Goal: Task Accomplishment & Management: Use online tool/utility

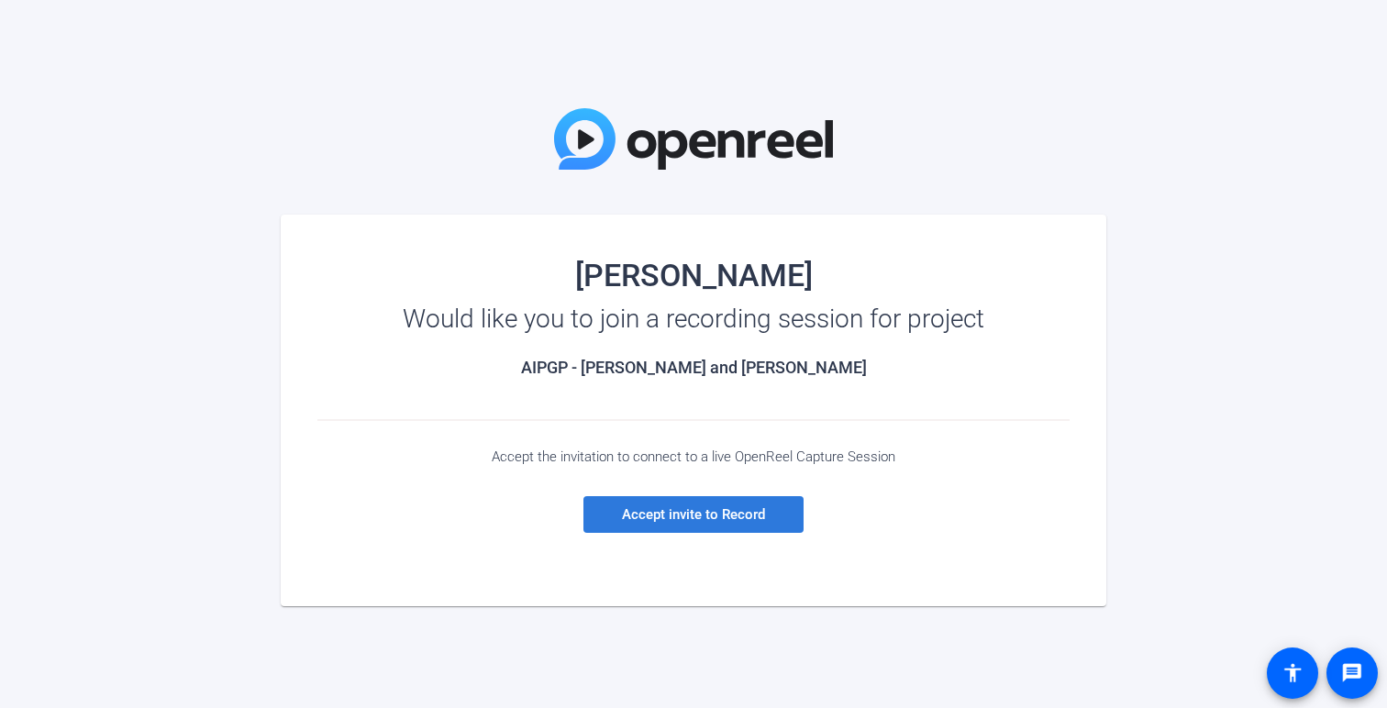
click at [740, 515] on span "Accept invite to Record" at bounding box center [693, 514] width 143 height 17
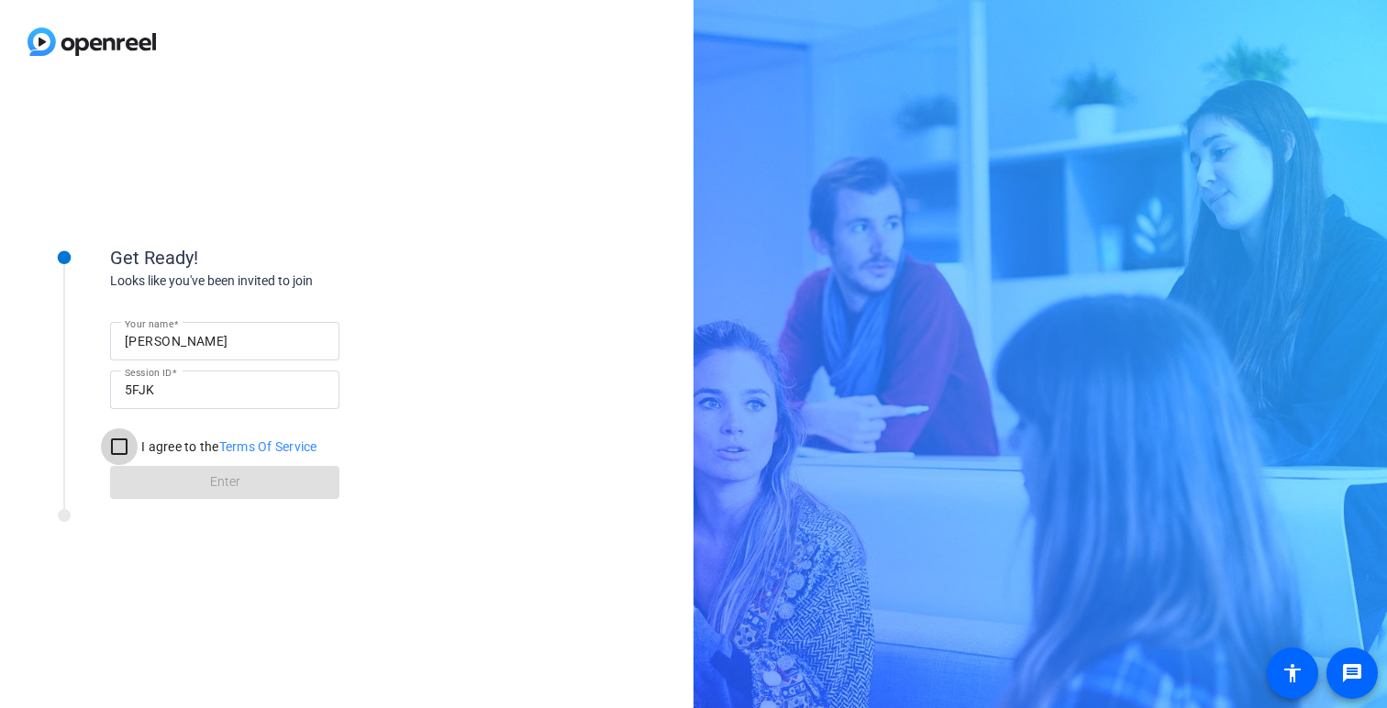
click at [118, 450] on input "I agree to the Terms Of Service" at bounding box center [119, 446] width 37 height 37
checkbox input "true"
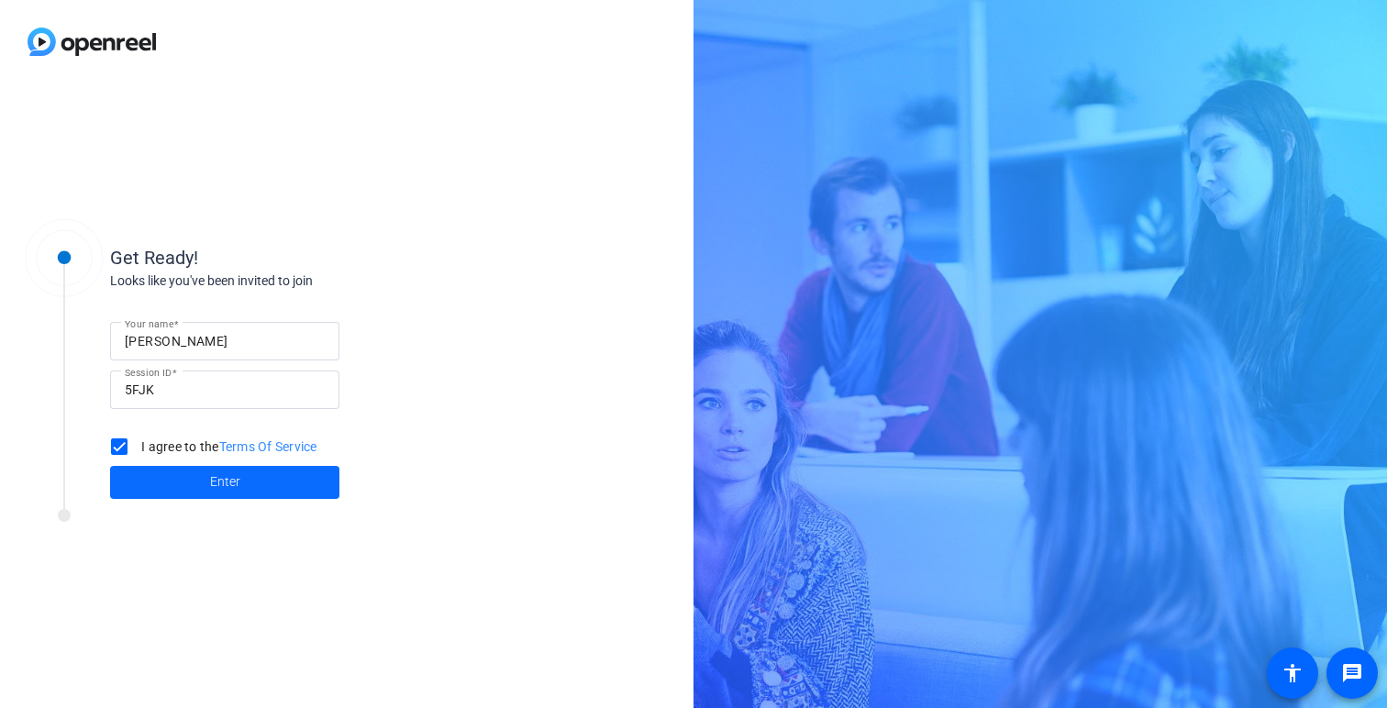
click at [236, 486] on span "Enter" at bounding box center [225, 481] width 30 height 19
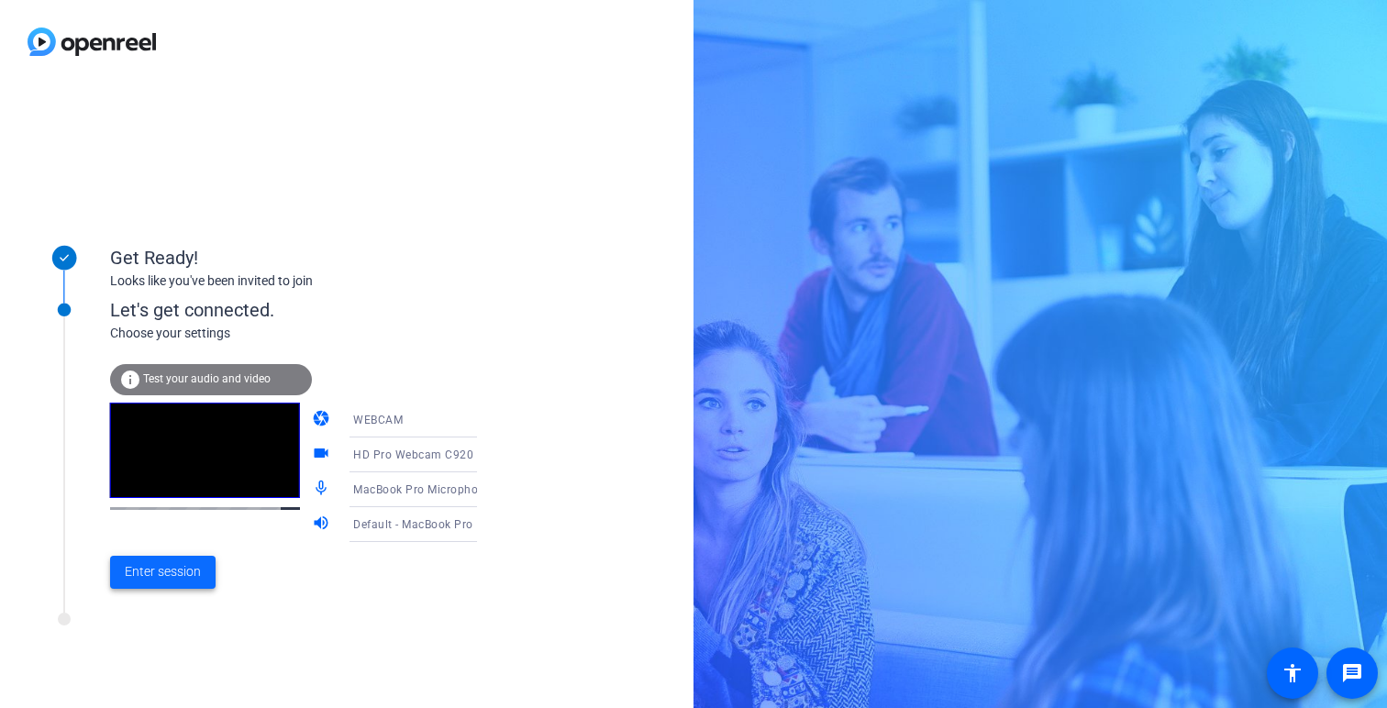
click at [169, 573] on span "Enter session" at bounding box center [163, 571] width 76 height 19
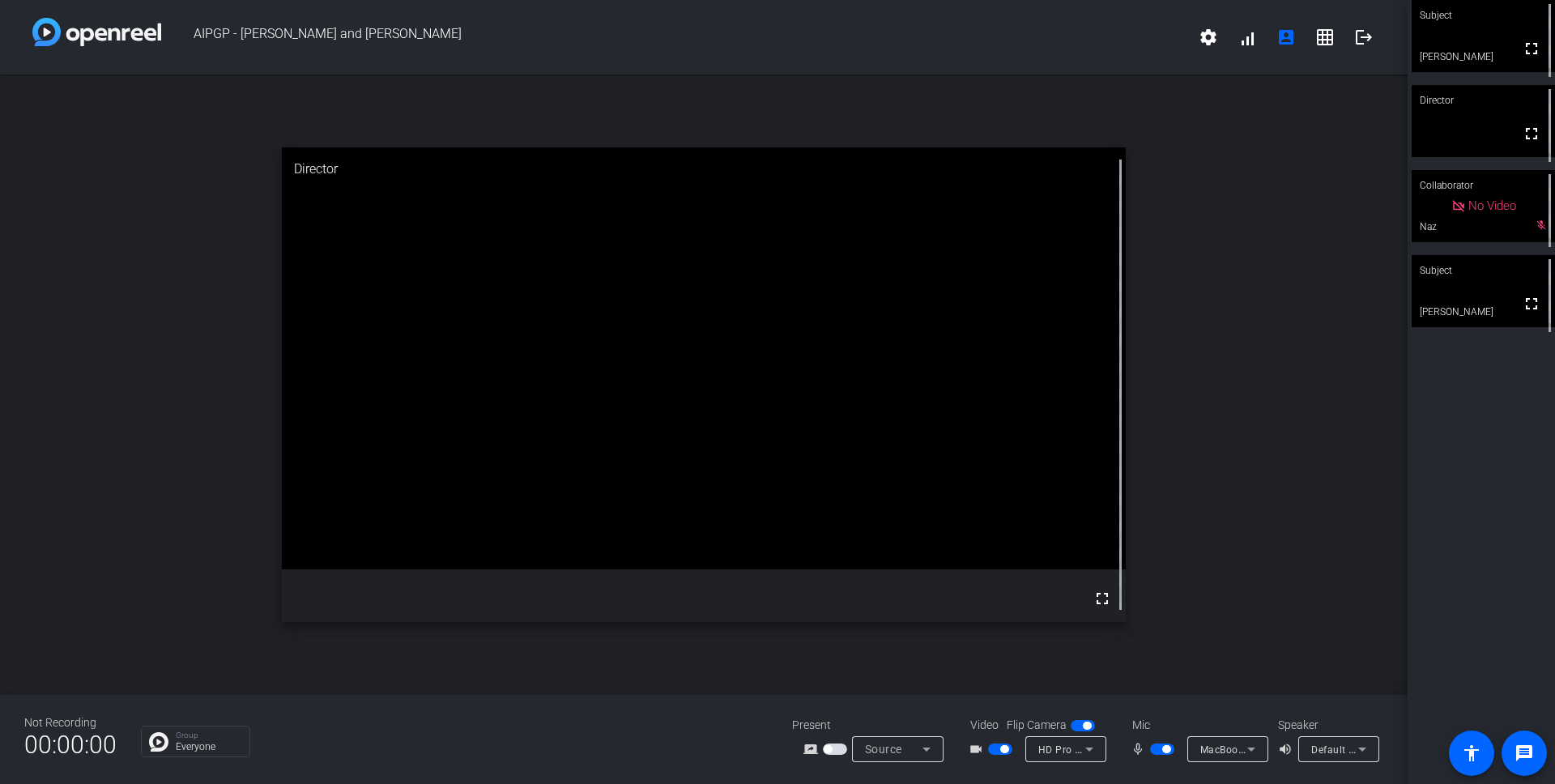
click at [916, 624] on div "Source" at bounding box center [894, 750] width 57 height 19
click at [570, 624] on div at bounding box center [777, 392] width 1555 height 784
click at [1224, 57] on mat-icon "fullscreen" at bounding box center [1532, 49] width 19 height 19
click at [1224, 147] on div "open_in_new Subject fullscreen [PERSON_NAME]" at bounding box center [704, 384] width 1408 height 621
click at [1212, 35] on mat-icon "settings" at bounding box center [1209, 37] width 19 height 19
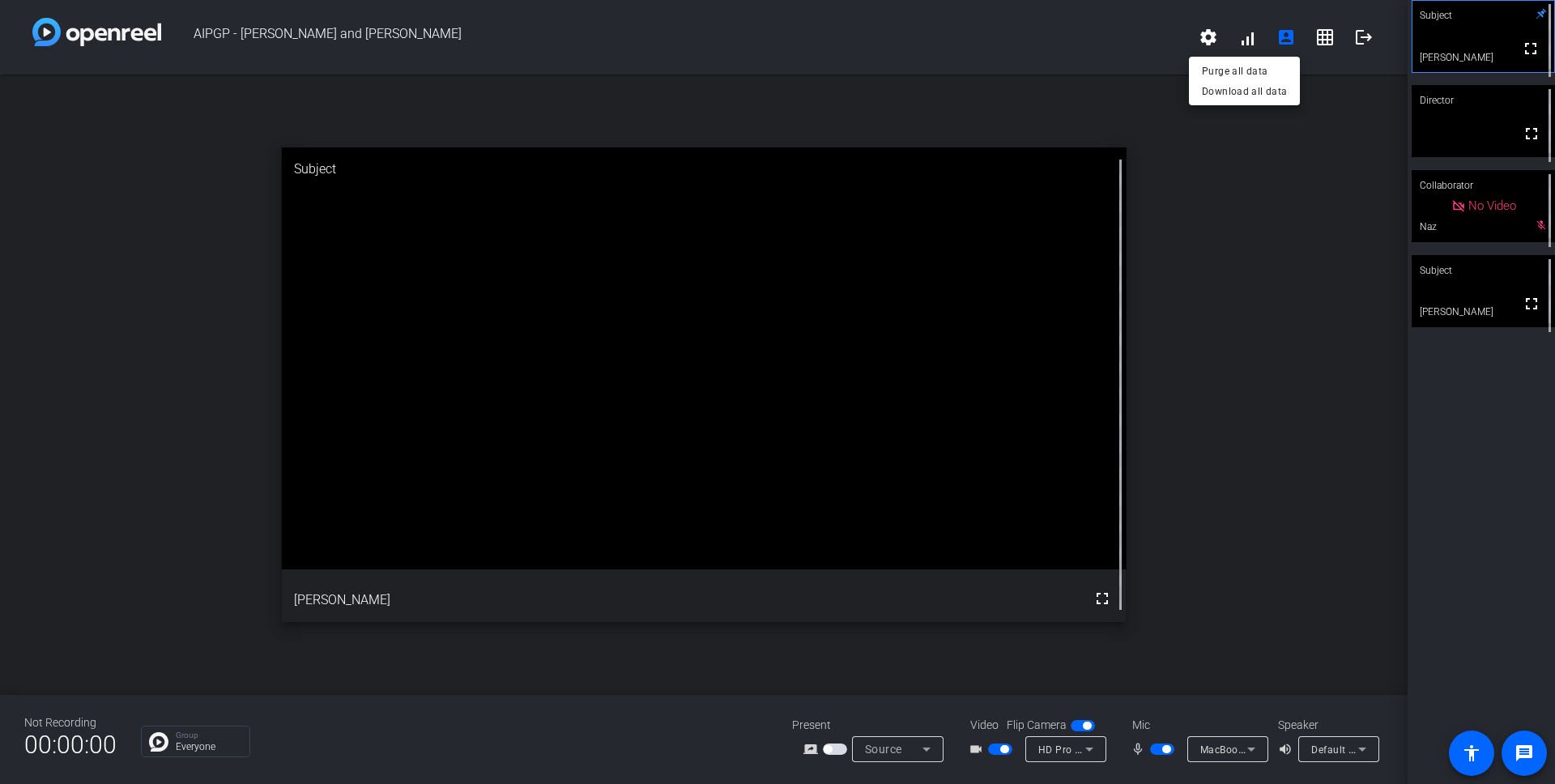
click at [1224, 43] on div at bounding box center [777, 392] width 1555 height 784
click at [1224, 41] on mat-icon "grid_on" at bounding box center [1325, 37] width 19 height 19
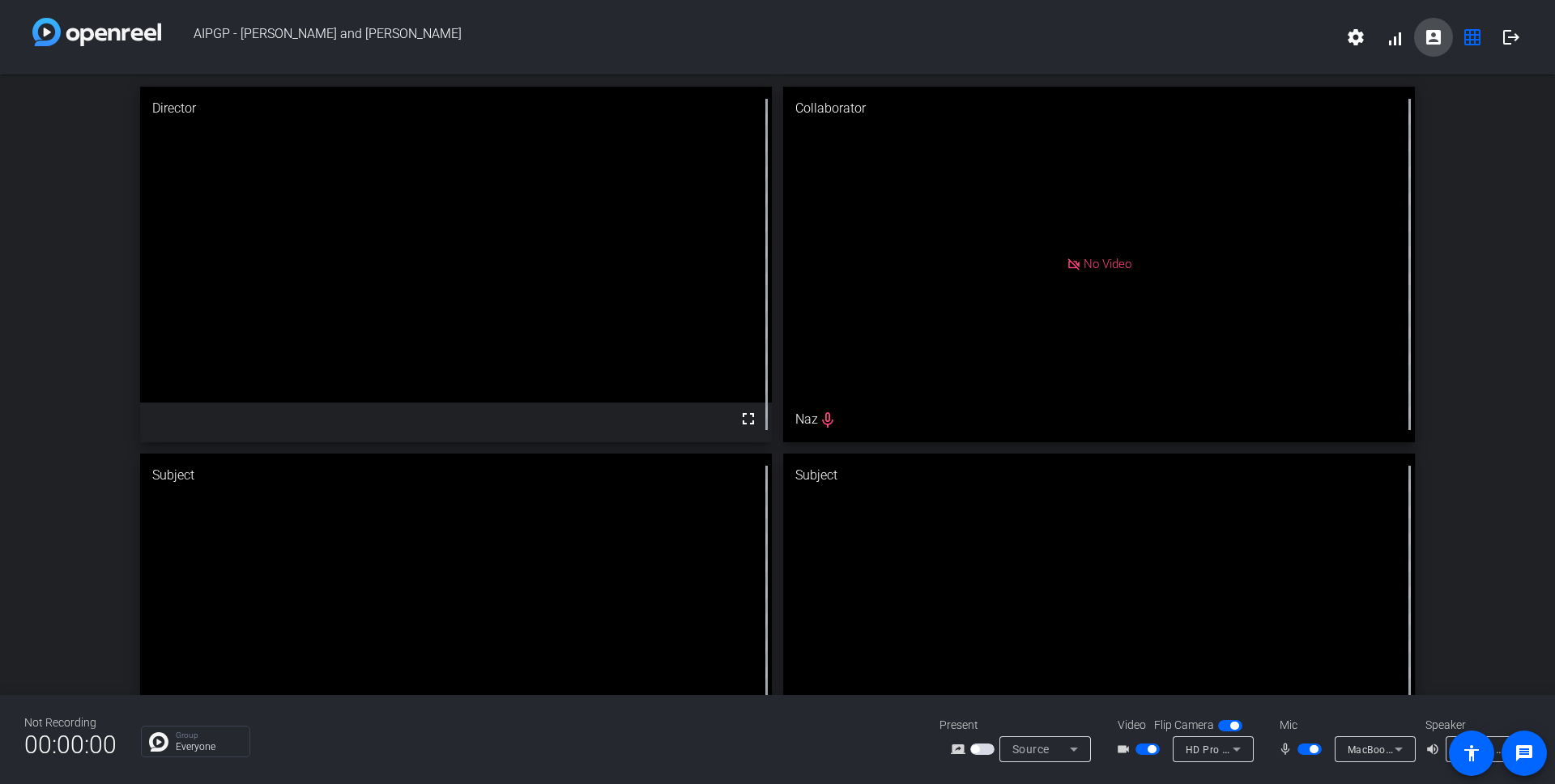
click at [1224, 45] on mat-icon "account_box" at bounding box center [1434, 37] width 19 height 19
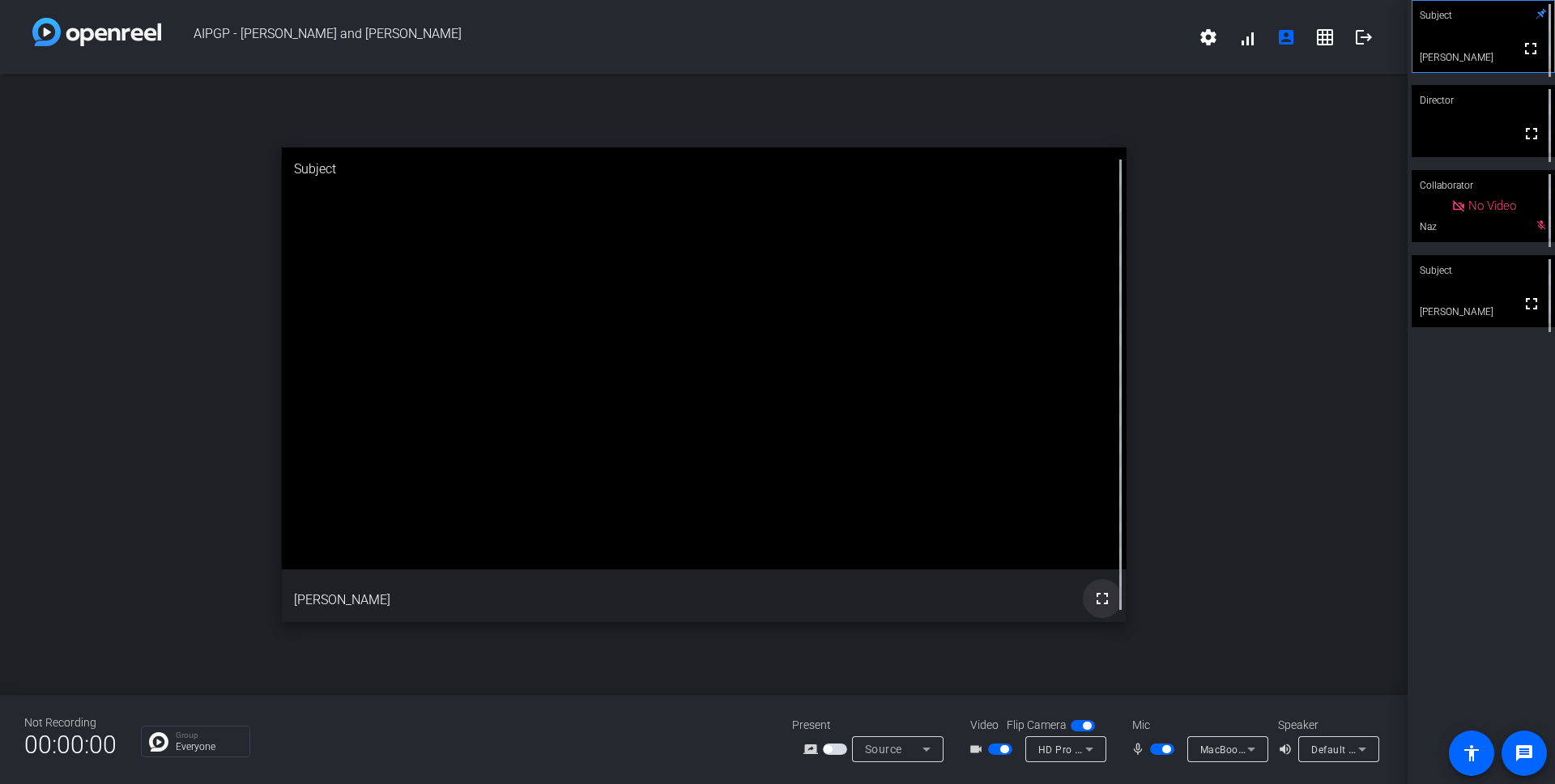
click at [1098, 600] on mat-icon "fullscreen" at bounding box center [1103, 599] width 19 height 19
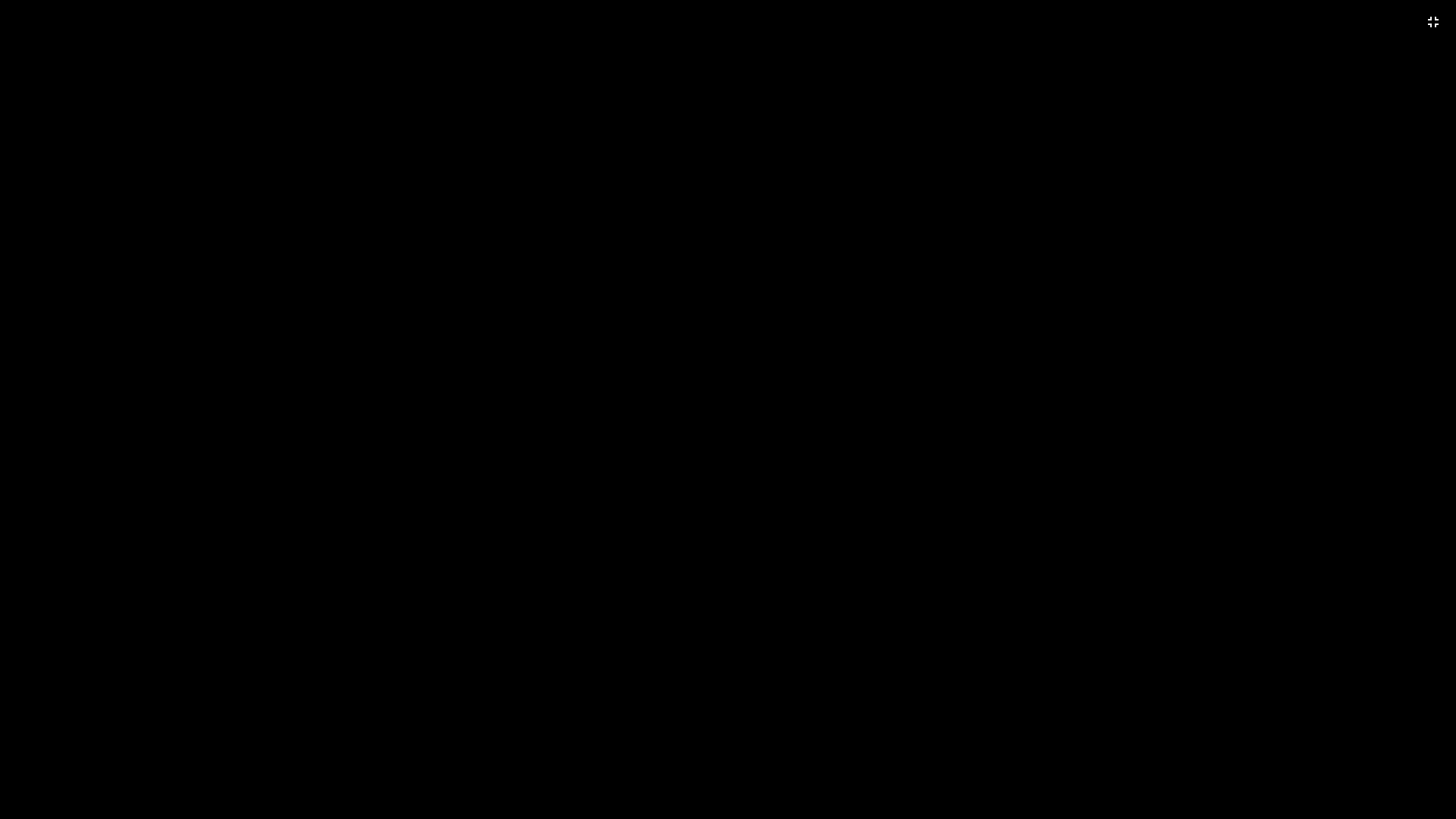
click at [1146, 155] on video at bounding box center [728, 409] width 1456 height 819
click at [1146, 21] on mat-icon "fullscreen_exit" at bounding box center [1434, 22] width 18 height 18
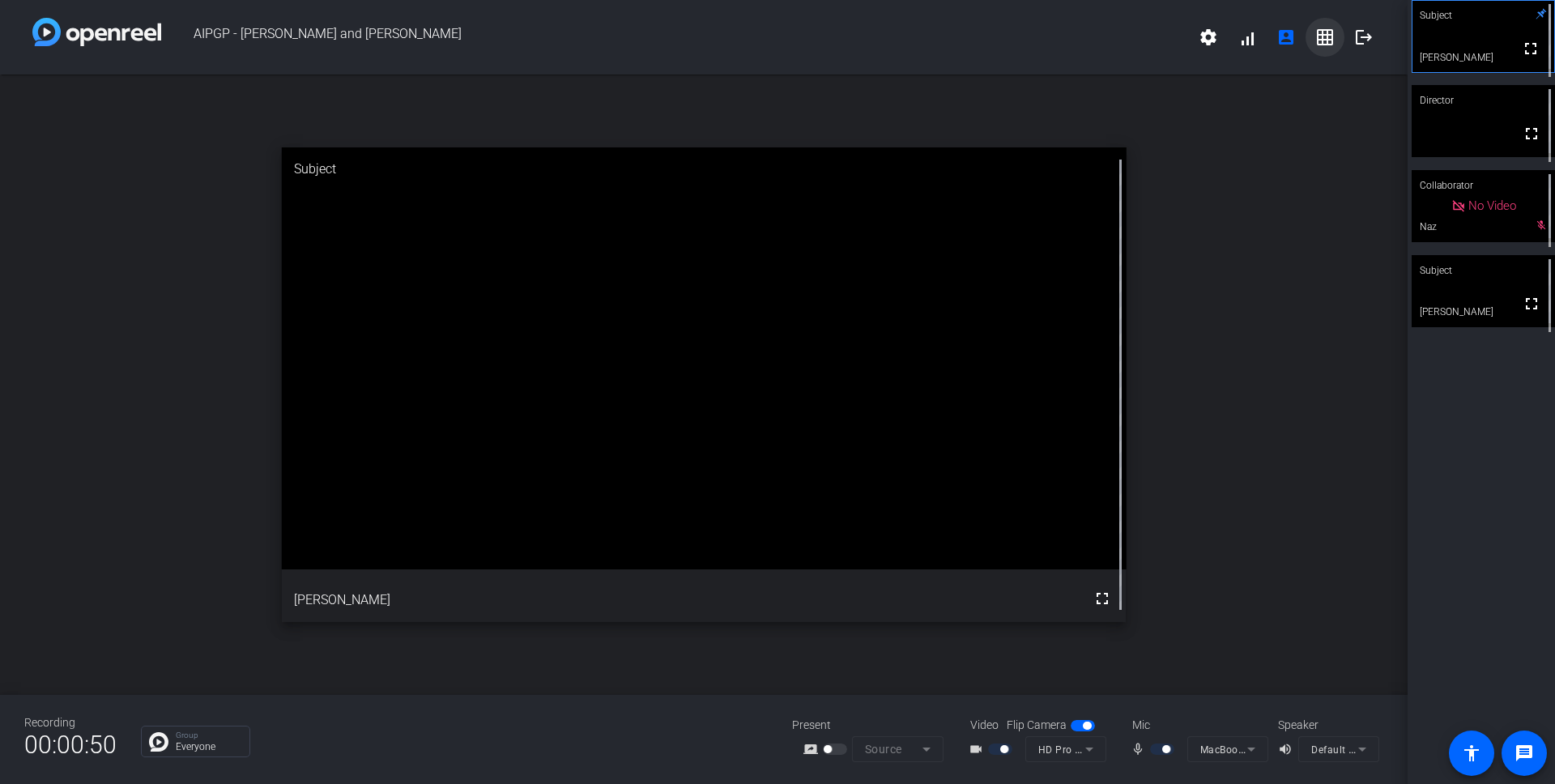
click at [1224, 47] on span at bounding box center [1325, 37] width 39 height 39
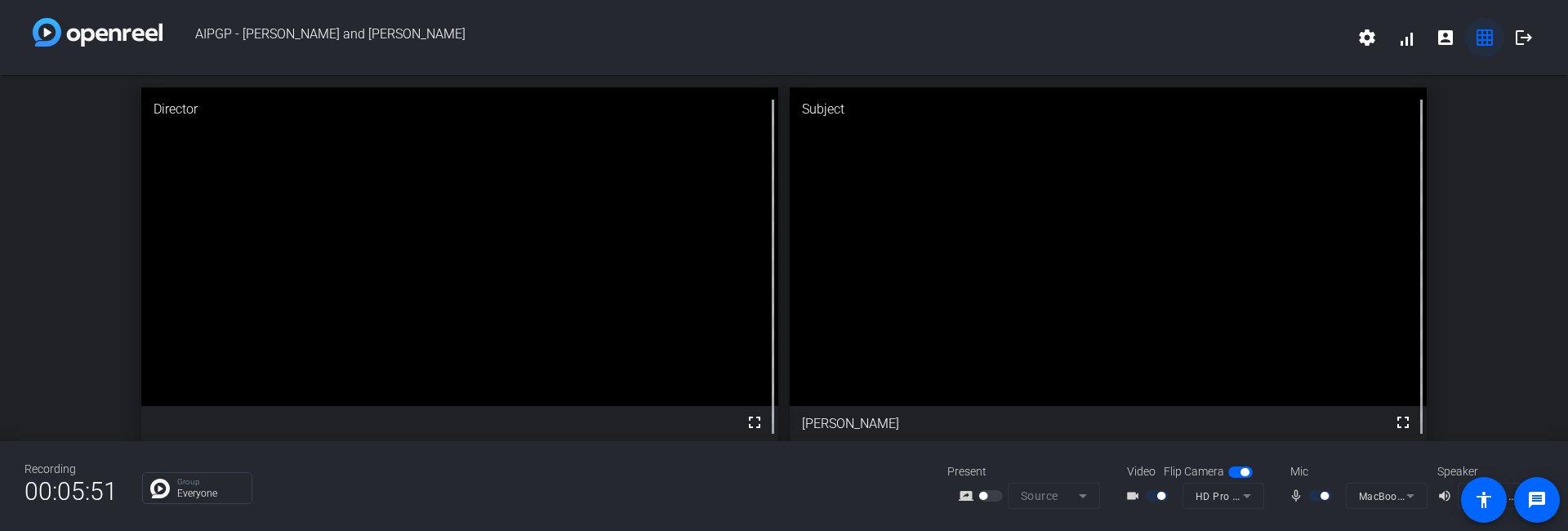
click at [1234, 42] on mat-icon "grid_on" at bounding box center [1485, 37] width 20 height 20
click at [1234, 35] on mat-icon "account_box" at bounding box center [1446, 37] width 20 height 20
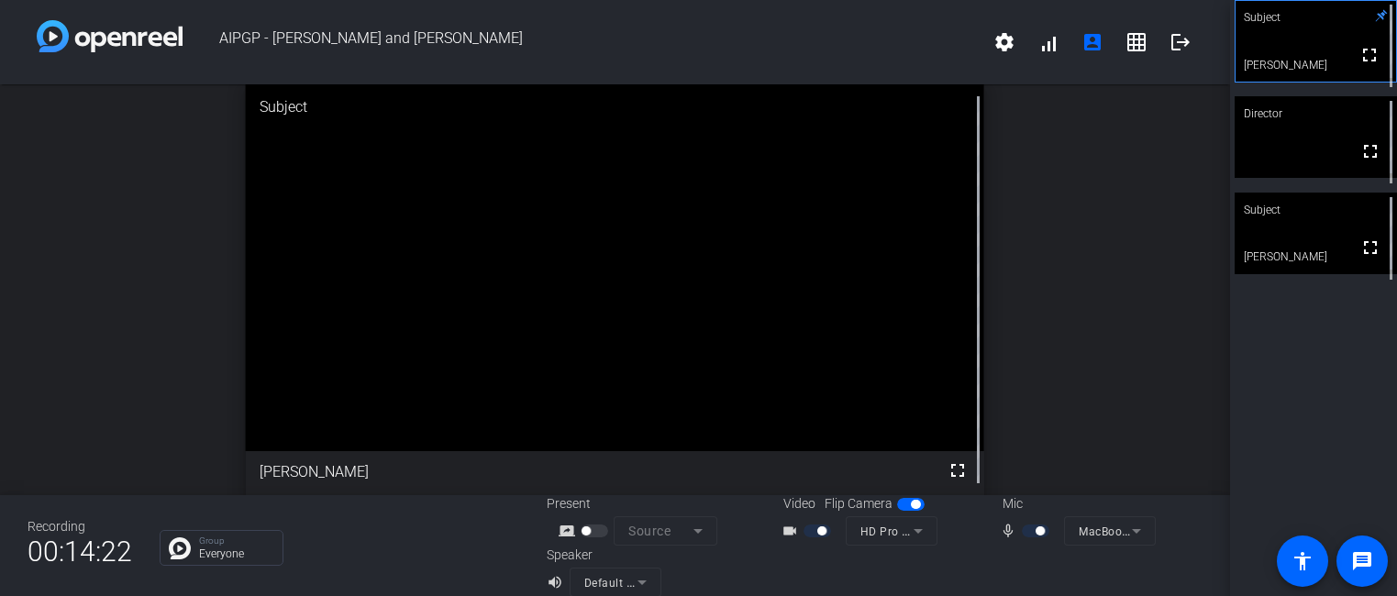
click at [563, 251] on video at bounding box center [615, 267] width 739 height 369
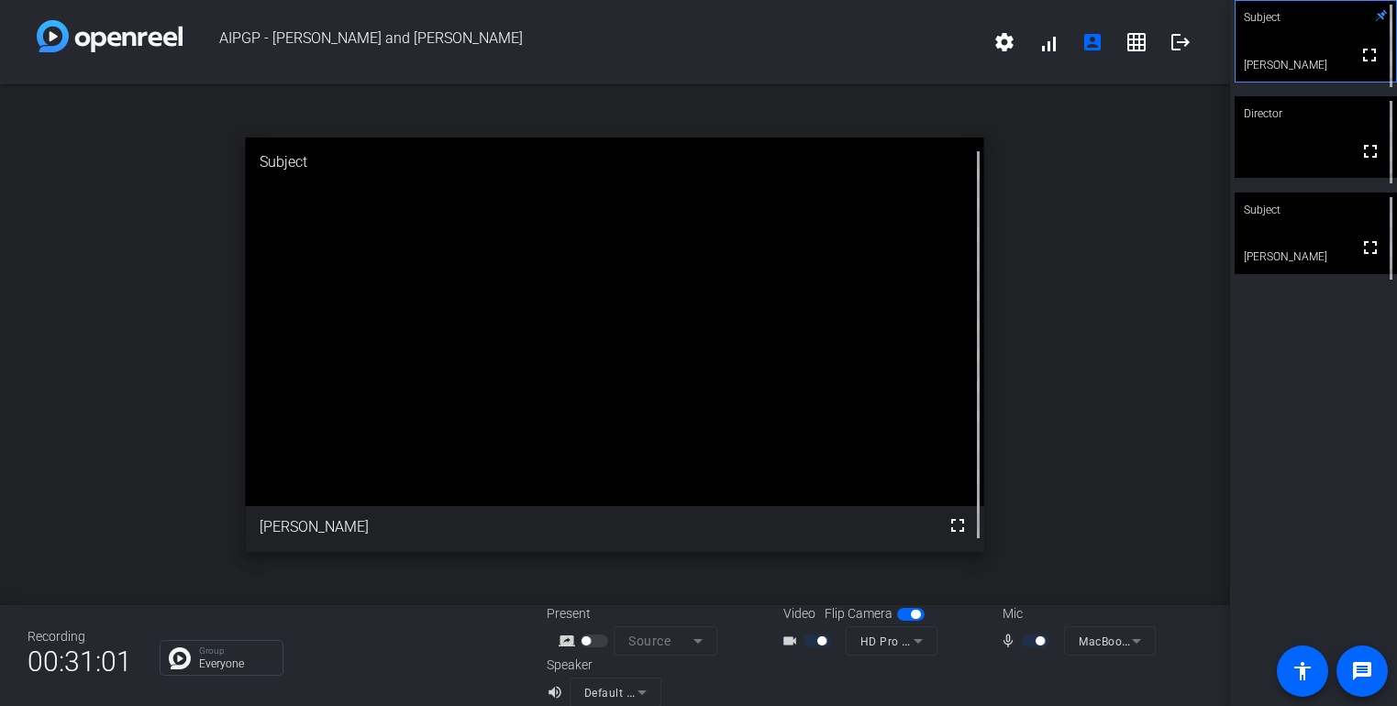
click at [1034, 641] on div at bounding box center [1037, 641] width 31 height 13
click at [1029, 642] on div at bounding box center [1037, 641] width 31 height 13
click at [1029, 643] on div at bounding box center [1037, 641] width 31 height 13
click at [1026, 667] on div at bounding box center [1038, 681] width 328 height 51
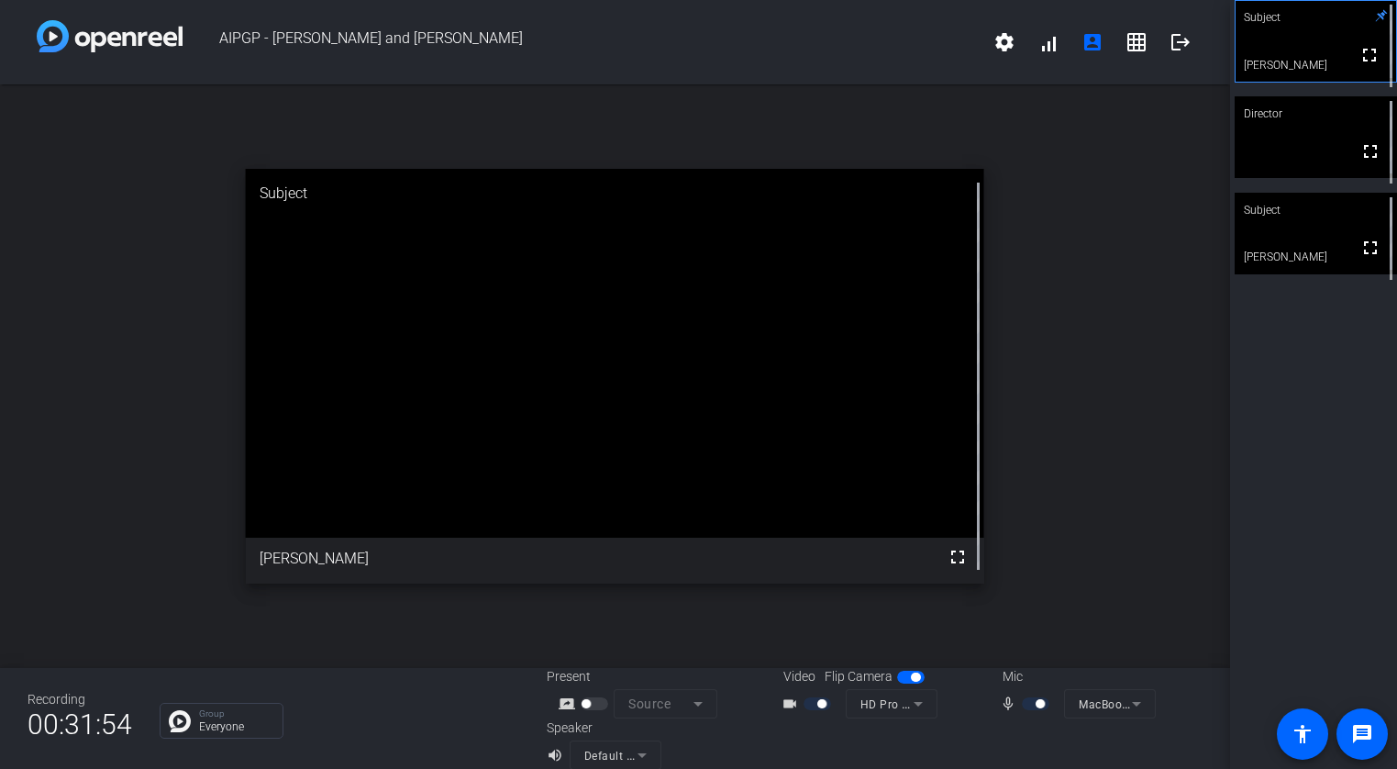
click at [1028, 703] on div at bounding box center [1037, 703] width 31 height 13
click at [1106, 707] on mat-form-field "MacBook Pro Microphone (Built-in)" at bounding box center [1110, 703] width 92 height 29
click at [1182, 697] on div "Mic mic_none MacBook Pro Microphone (Built-in)" at bounding box center [1093, 692] width 218 height 51
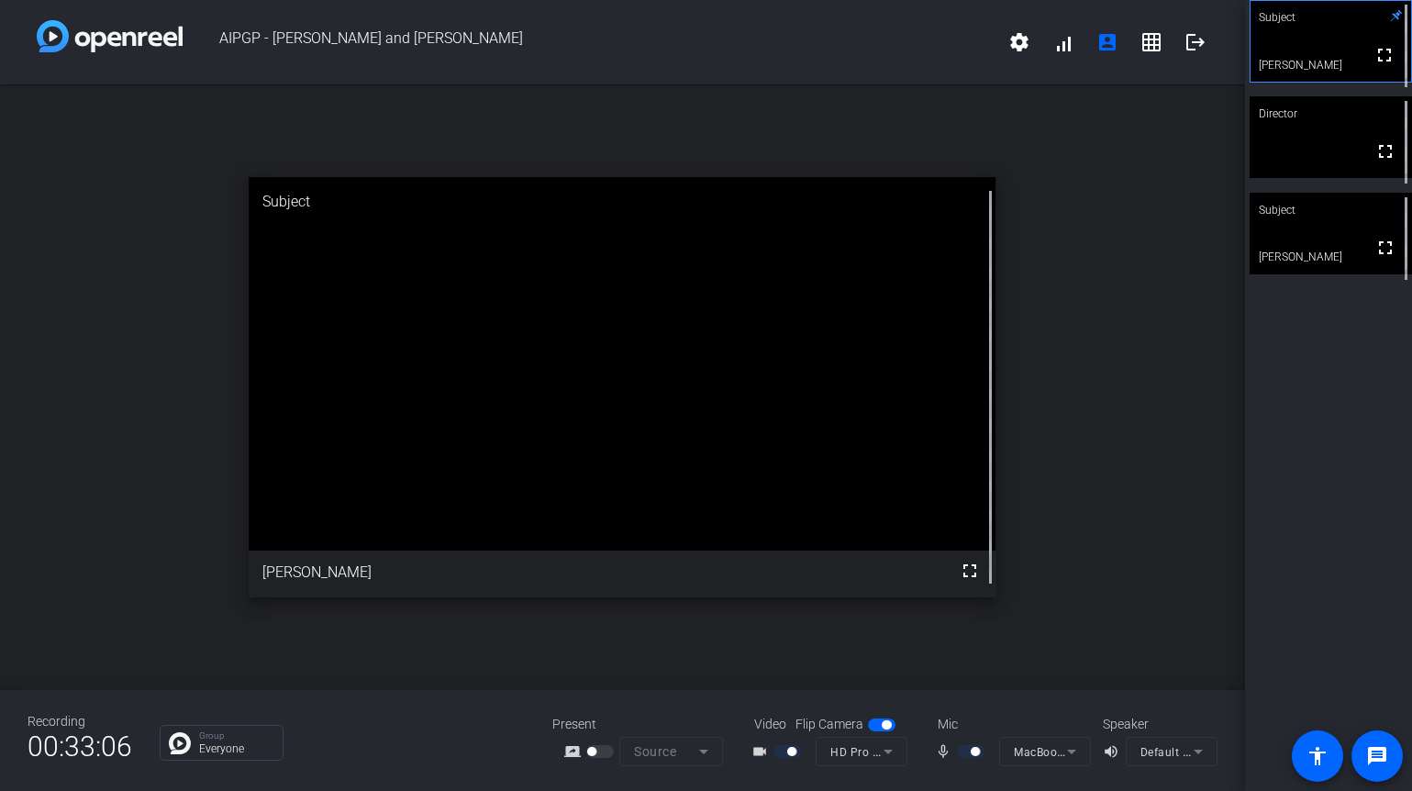
click at [966, 707] on div at bounding box center [972, 751] width 31 height 13
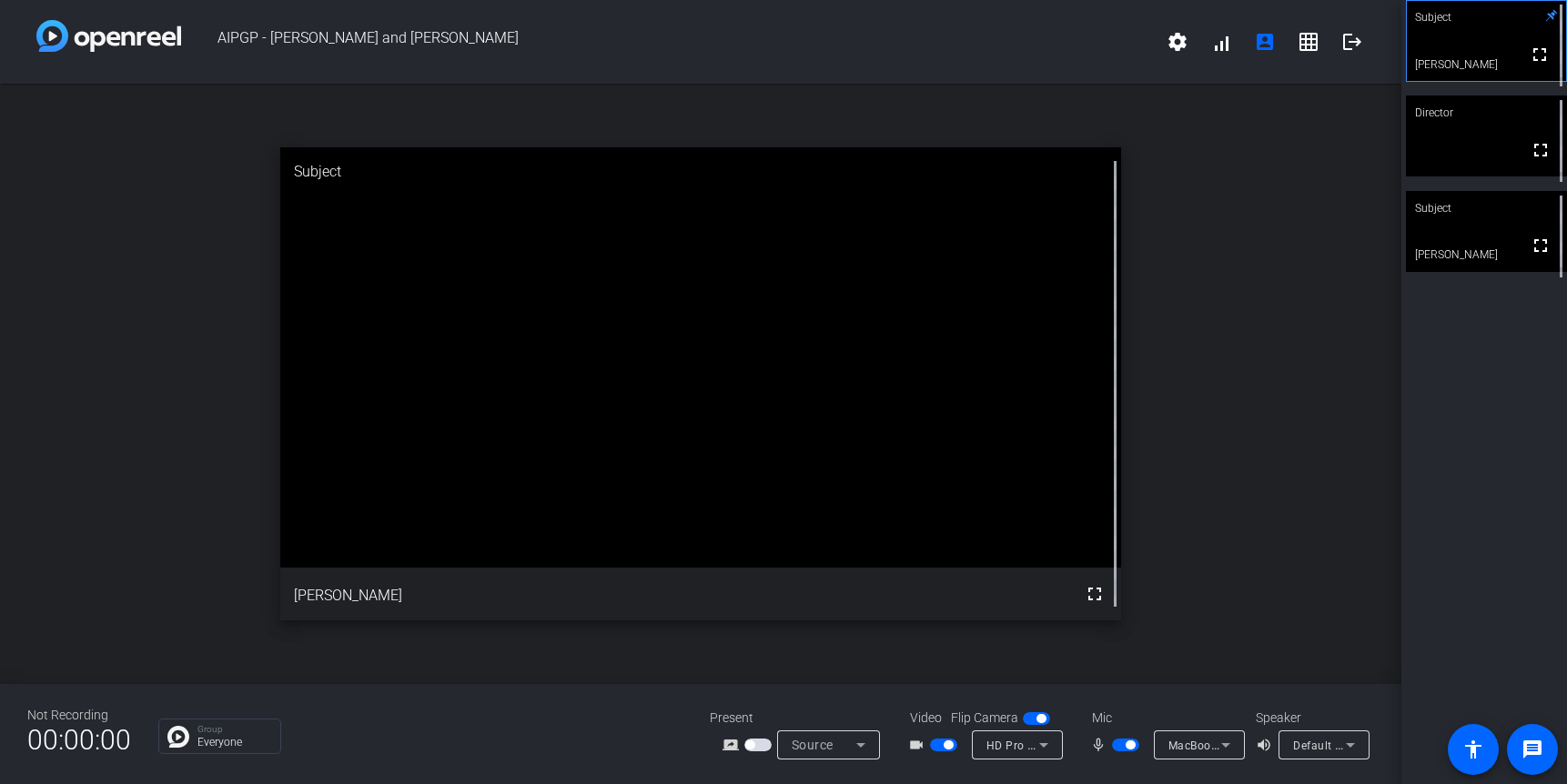
click at [584, 701] on div "Group Everyone" at bounding box center [421, 736] width 524 height 36
